Goal: Navigation & Orientation: Find specific page/section

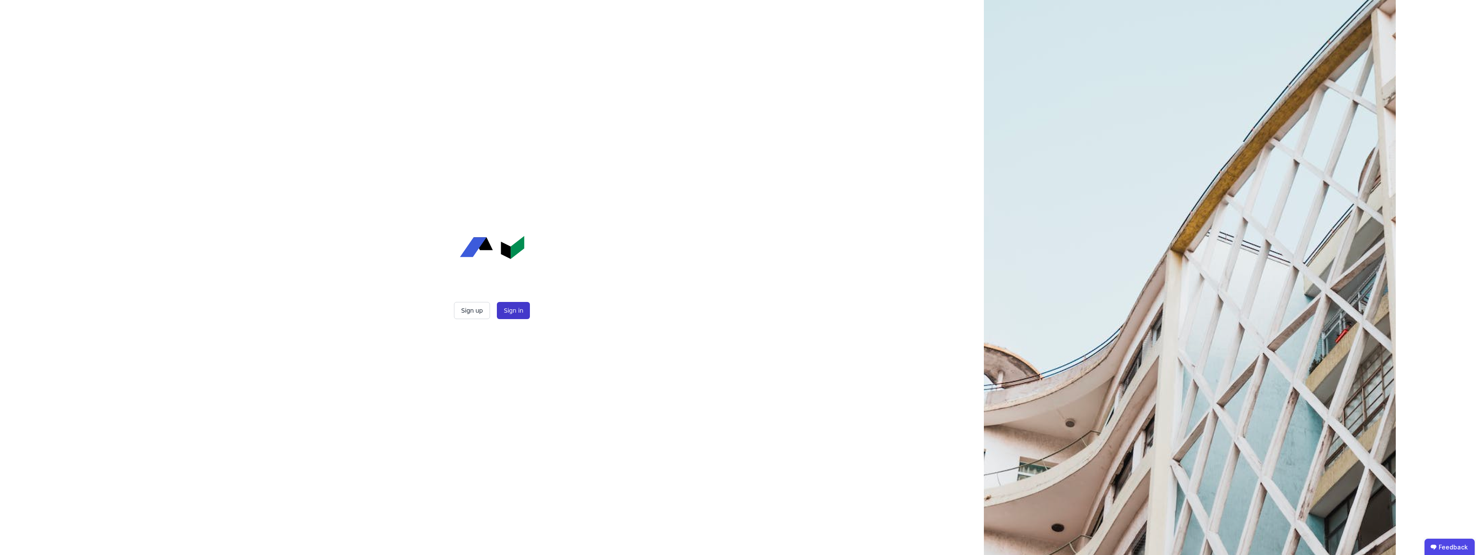
click at [505, 311] on button "Sign in" at bounding box center [513, 310] width 33 height 17
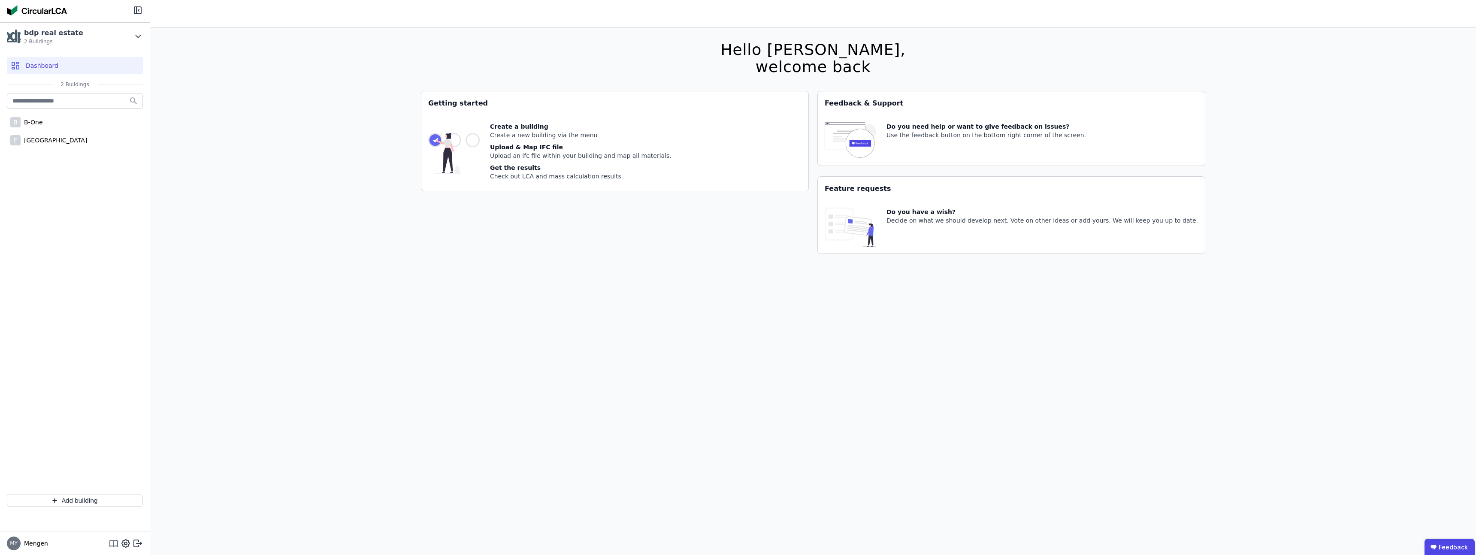
click at [116, 543] on icon at bounding box center [114, 544] width 10 height 10
